Goal: Information Seeking & Learning: Compare options

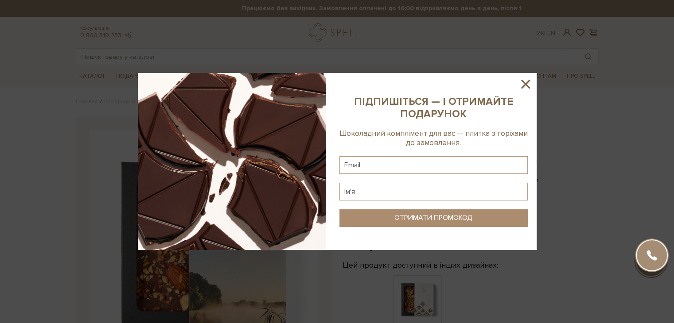
click at [527, 80] on icon at bounding box center [525, 84] width 15 height 15
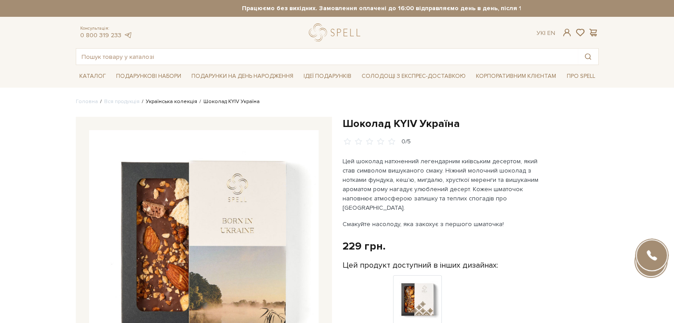
click at [156, 99] on link "Українська колекція" at bounding box center [171, 101] width 51 height 7
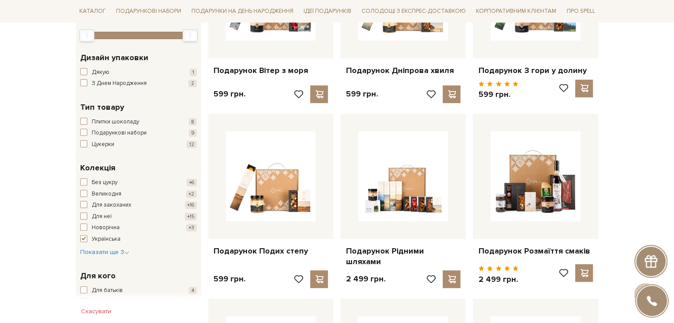
scroll to position [221, 0]
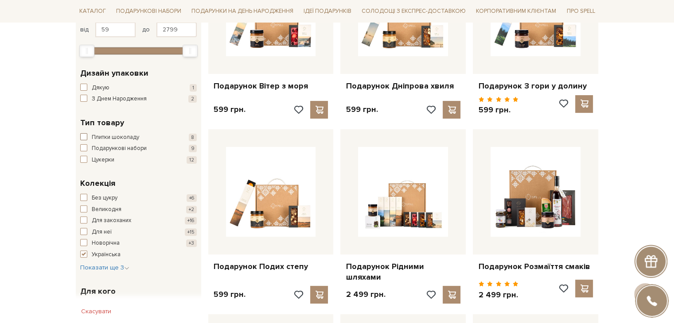
click at [85, 136] on span "button" at bounding box center [83, 136] width 7 height 7
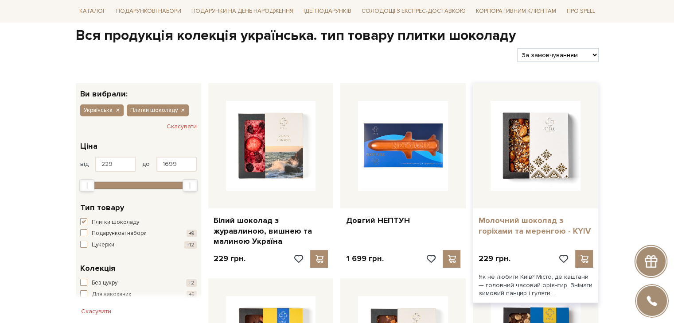
scroll to position [89, 0]
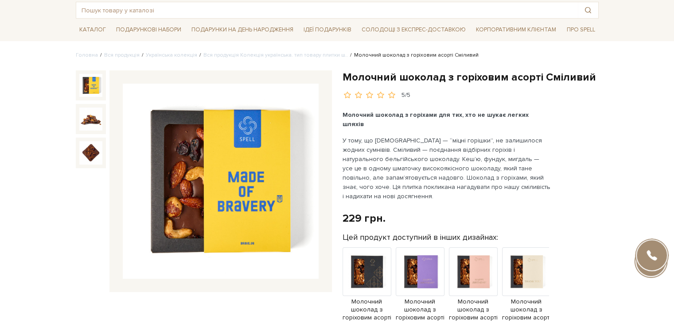
scroll to position [89, 0]
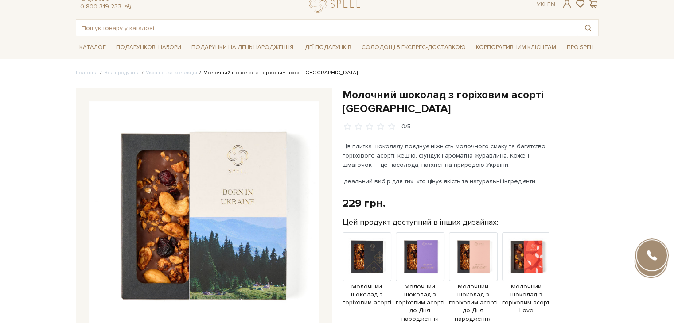
scroll to position [44, 0]
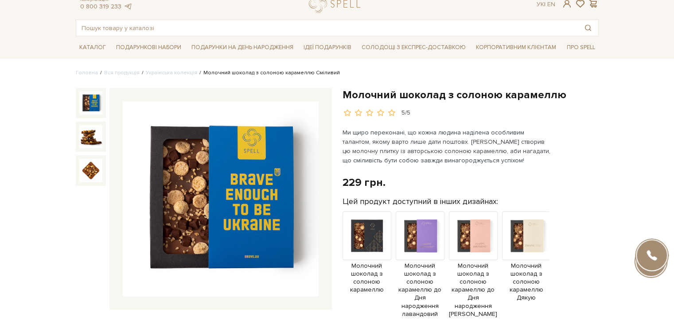
scroll to position [44, 0]
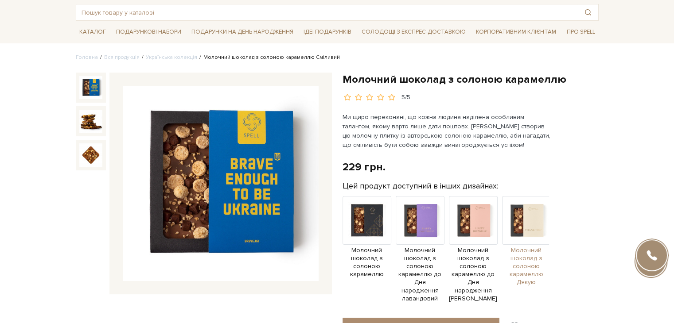
click at [524, 216] on img at bounding box center [526, 220] width 49 height 49
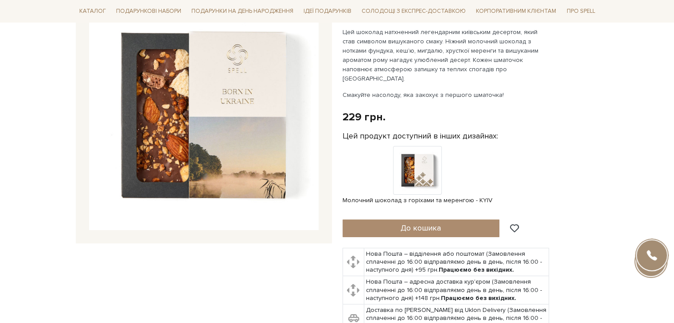
scroll to position [133, 0]
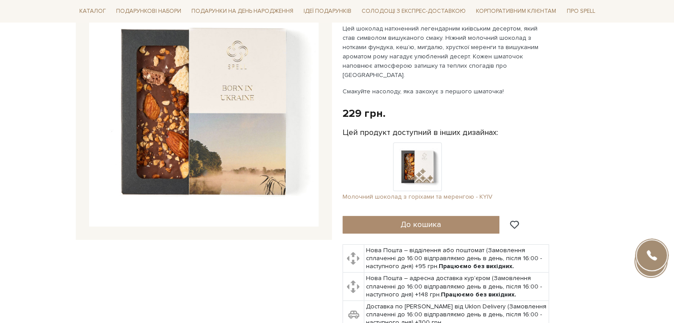
click at [421, 154] on img at bounding box center [417, 167] width 49 height 49
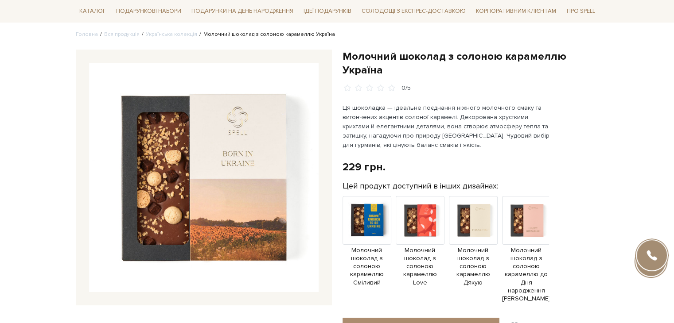
scroll to position [89, 0]
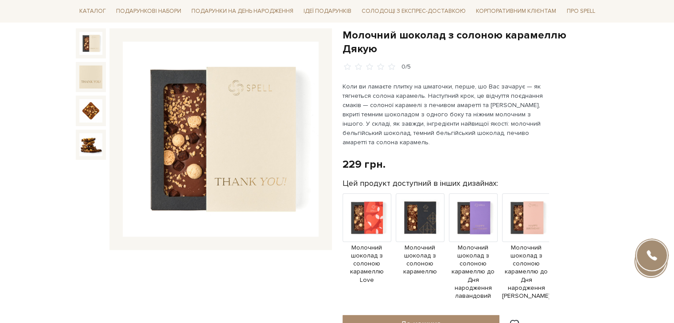
scroll to position [44, 0]
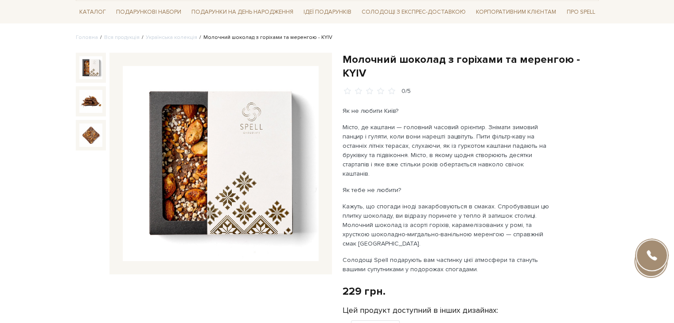
scroll to position [89, 0]
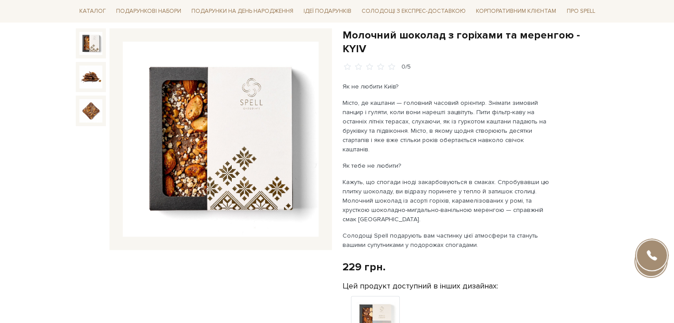
click at [370, 297] on img at bounding box center [375, 320] width 49 height 49
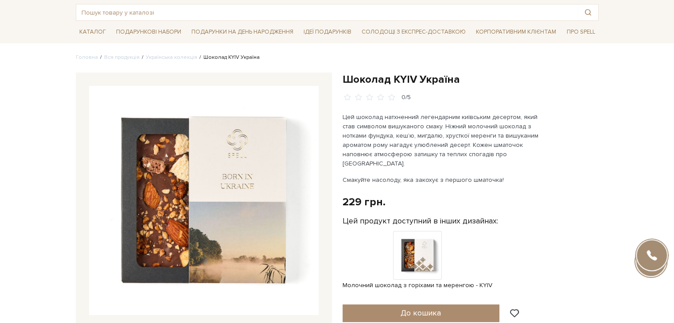
scroll to position [44, 0]
